Goal: Task Accomplishment & Management: Use online tool/utility

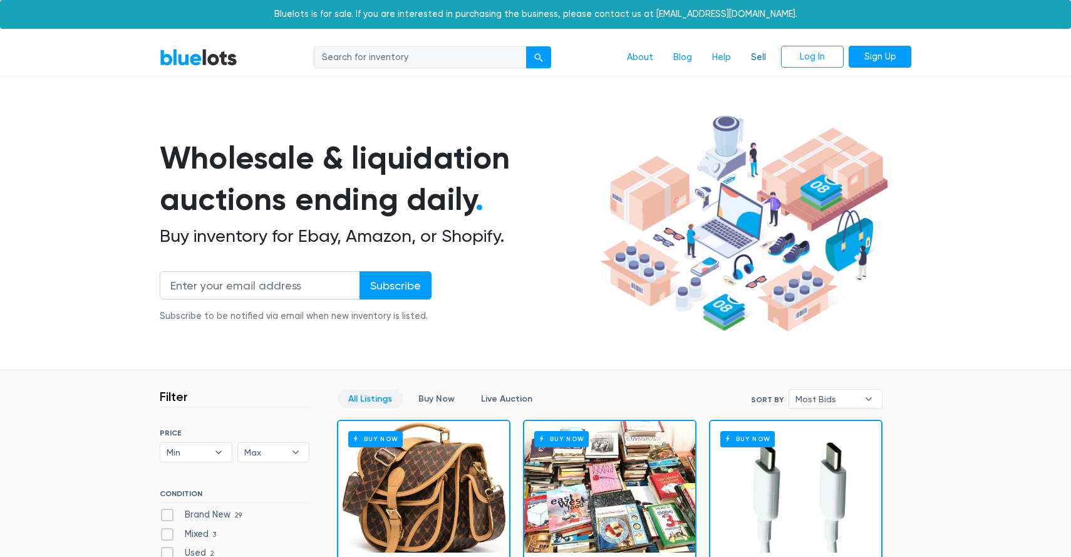
click at [757, 56] on link "Sell" at bounding box center [758, 58] width 35 height 24
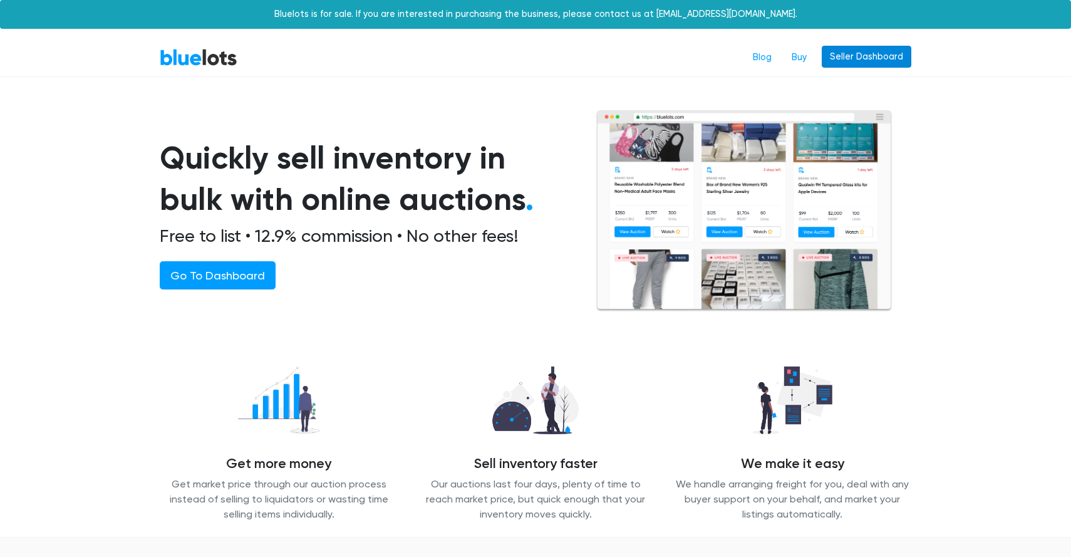
click at [850, 49] on link "Seller Dashboard" at bounding box center [867, 57] width 90 height 23
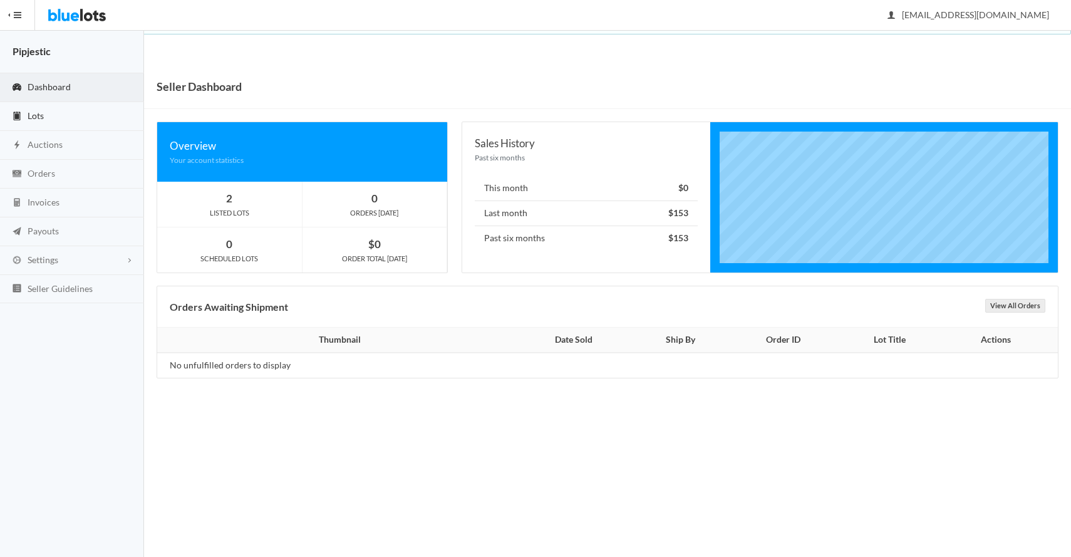
click at [69, 120] on link "Lots" at bounding box center [72, 116] width 144 height 29
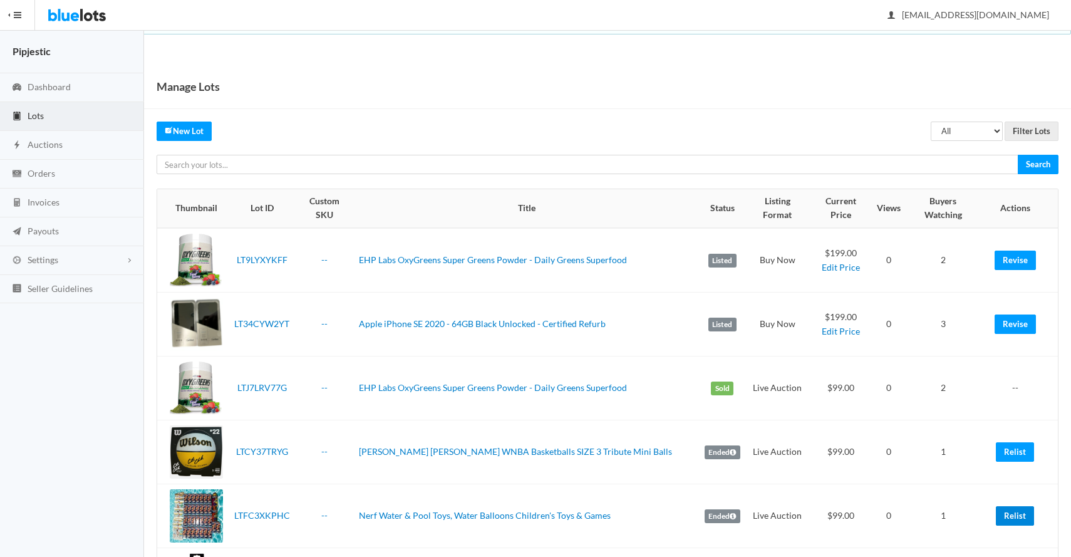
click at [1012, 506] on link "Relist" at bounding box center [1015, 515] width 38 height 19
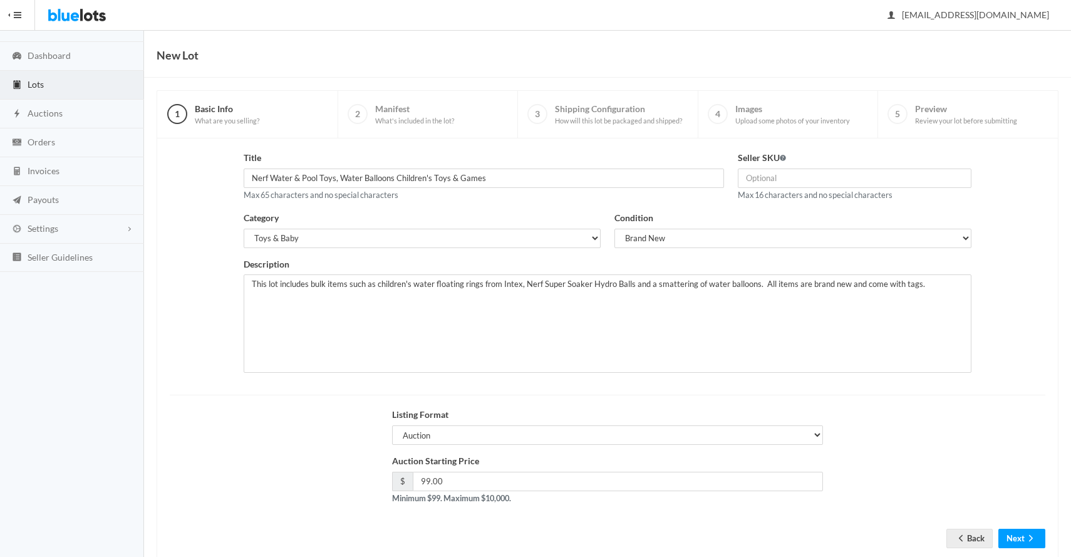
scroll to position [35, 0]
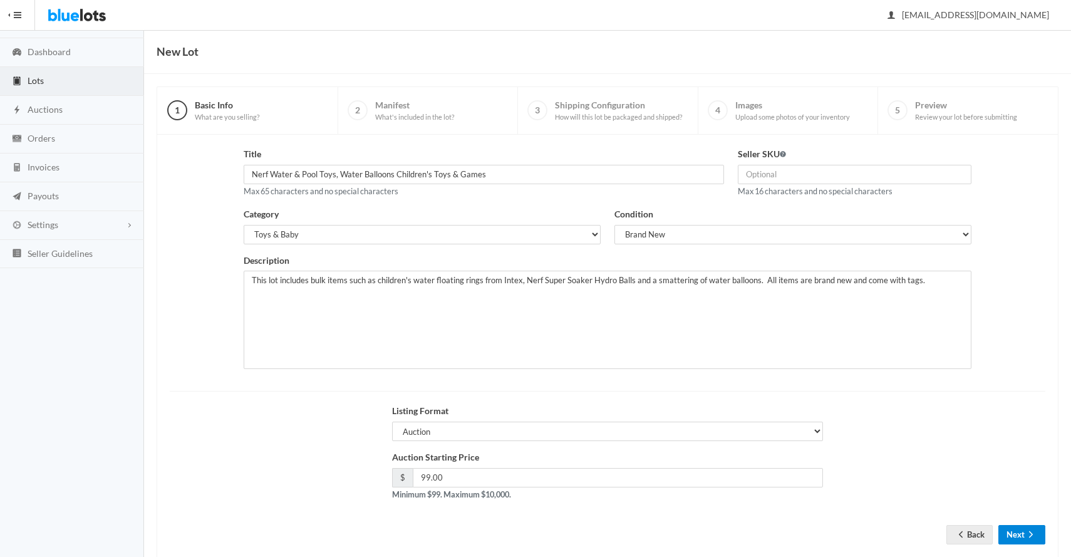
click at [1030, 534] on icon "arrow forward" at bounding box center [1031, 534] width 13 height 10
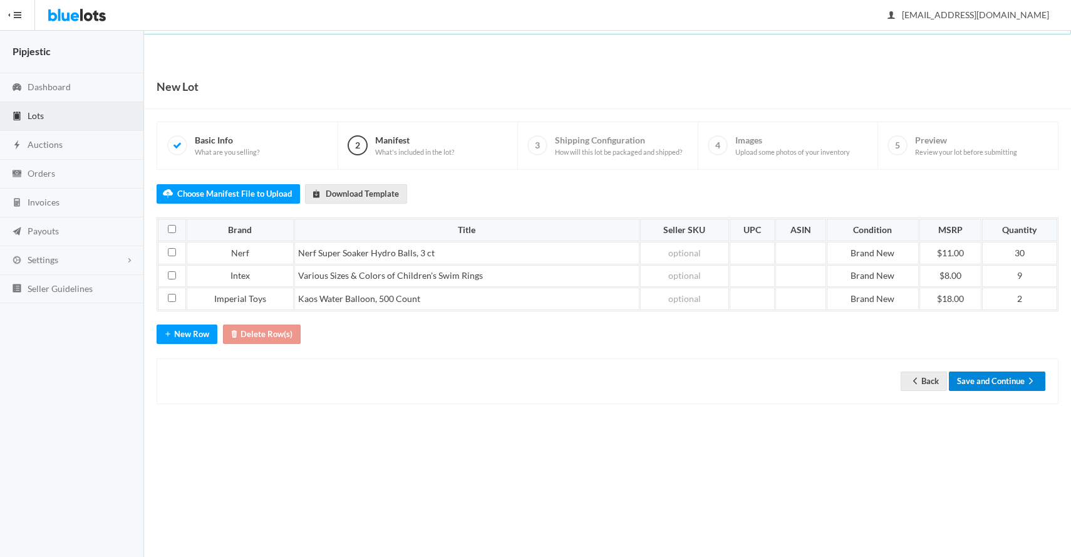
click at [997, 380] on button "Save and Continue" at bounding box center [997, 381] width 96 height 19
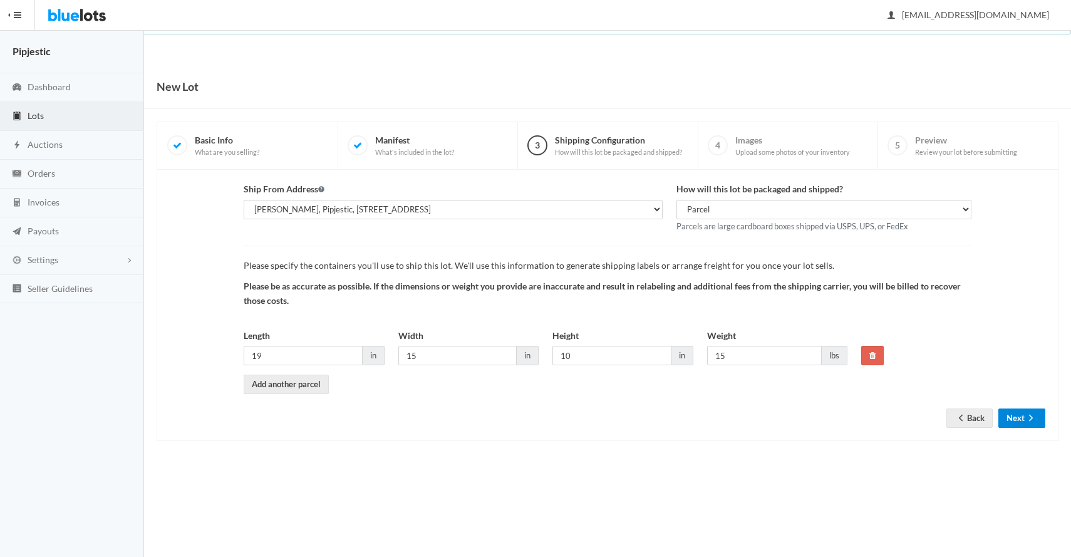
click at [1016, 420] on button "Next" at bounding box center [1022, 418] width 47 height 19
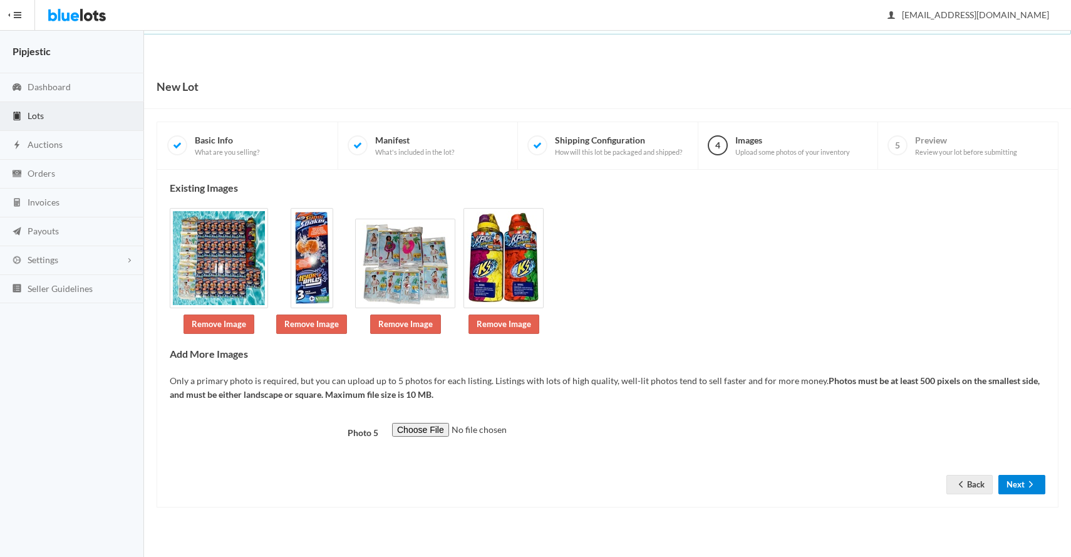
click at [1024, 482] on button "Next" at bounding box center [1022, 484] width 47 height 19
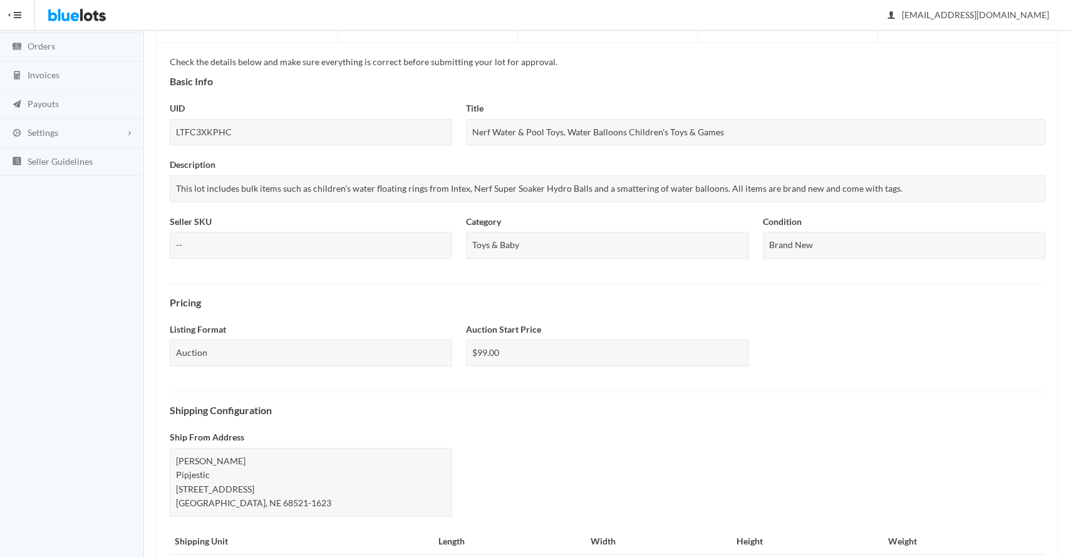
scroll to position [360, 0]
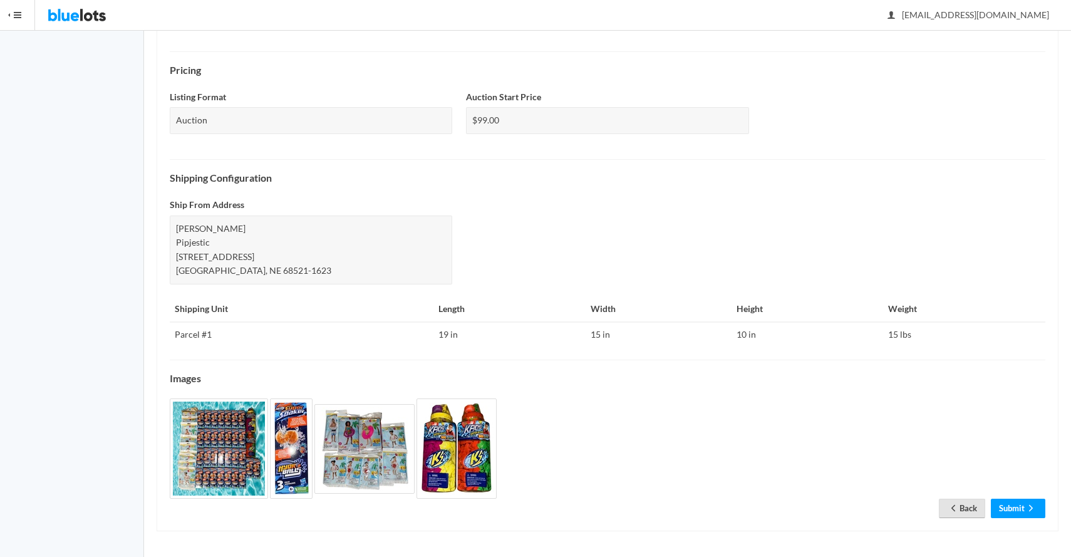
click at [955, 505] on icon "arrow back" at bounding box center [953, 508] width 13 height 10
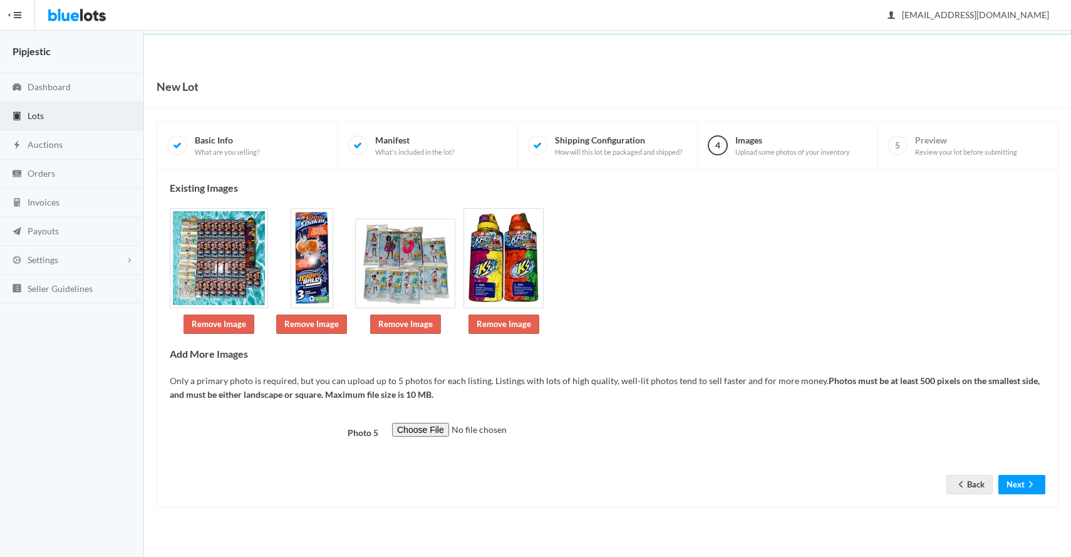
click at [230, 268] on img at bounding box center [219, 258] width 98 height 100
click at [1036, 479] on button "Next" at bounding box center [1022, 484] width 47 height 19
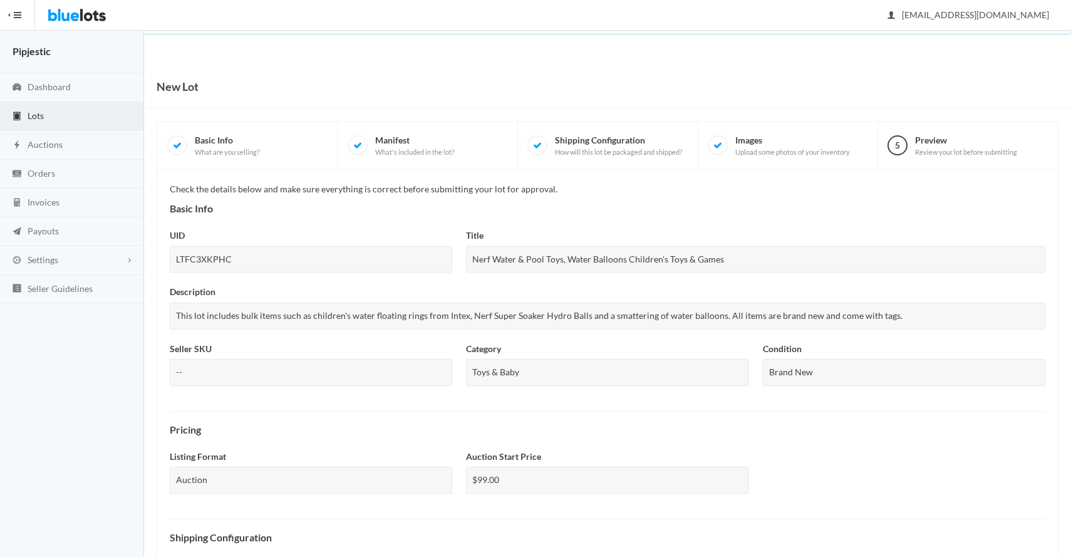
scroll to position [360, 0]
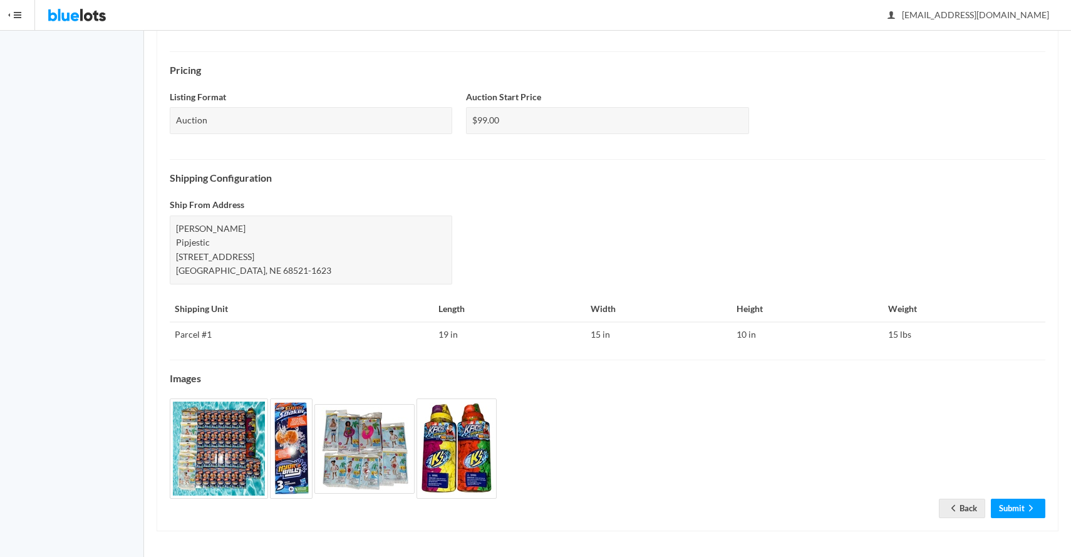
click at [226, 478] on img at bounding box center [219, 448] width 98 height 100
click at [1017, 505] on link "Submit" at bounding box center [1018, 508] width 55 height 19
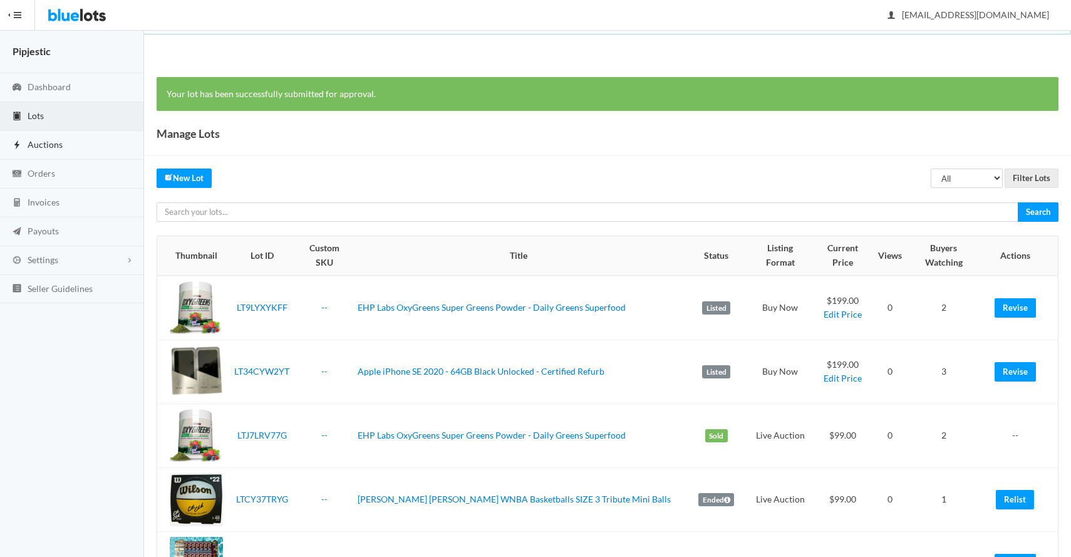
click at [72, 147] on link "Auctions" at bounding box center [72, 145] width 144 height 29
